Goal: Find specific page/section: Find specific page/section

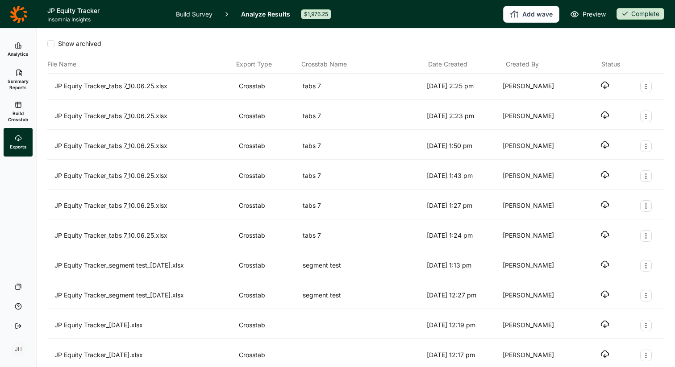
click at [79, 9] on h1 "JP Equity Tracker" at bounding box center [106, 10] width 118 height 11
click at [20, 76] on icon at bounding box center [18, 72] width 7 height 7
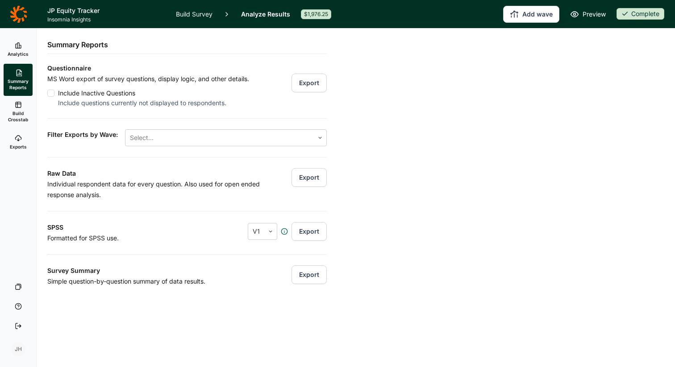
click at [12, 13] on icon at bounding box center [18, 13] width 17 height 17
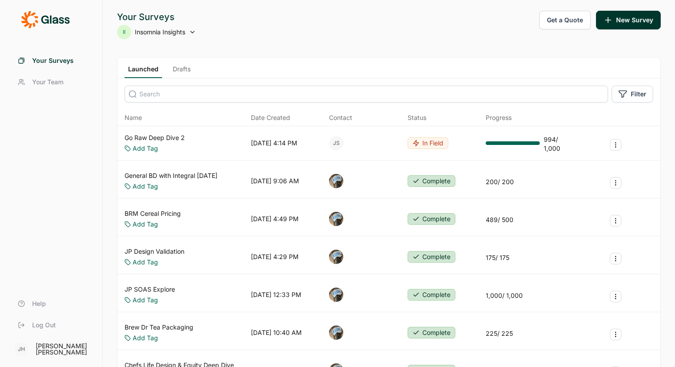
click at [161, 175] on link "General BD with Integral [DATE]" at bounding box center [170, 175] width 93 height 9
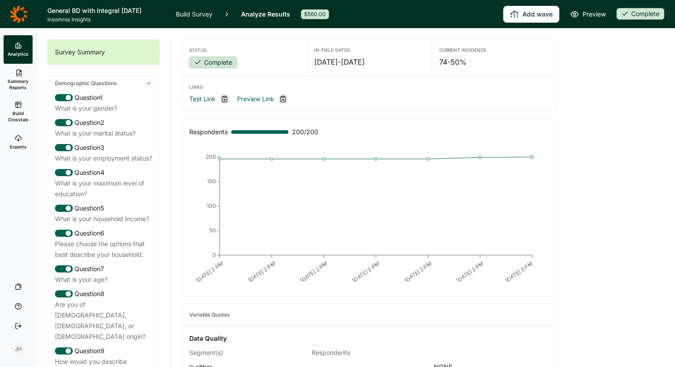
click at [17, 145] on span "Exports" at bounding box center [18, 147] width 17 height 6
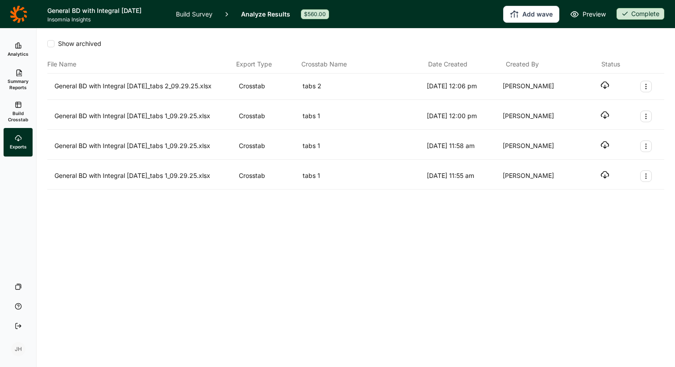
click at [603, 88] on icon "button" at bounding box center [604, 85] width 9 height 9
